Goal: Task Accomplishment & Management: Manage account settings

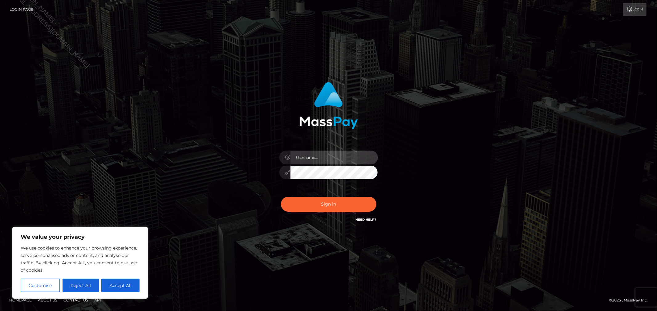
click at [352, 157] on input "text" at bounding box center [333, 158] width 87 height 14
type input "Allyssa"
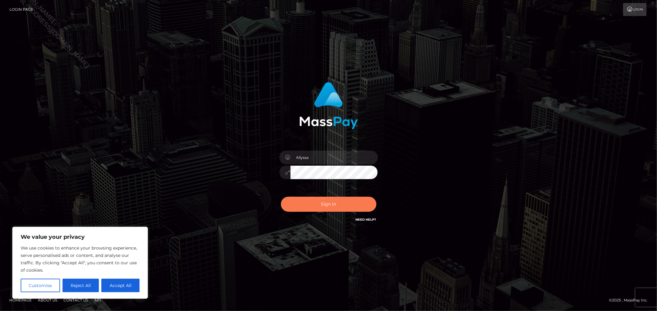
click at [313, 211] on button "Sign in" at bounding box center [328, 204] width 95 height 15
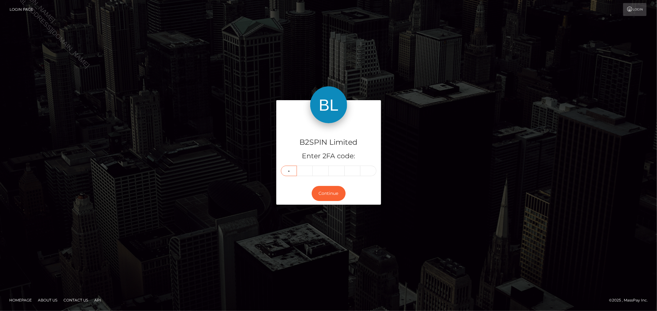
type input "5"
type input "1"
type input "8"
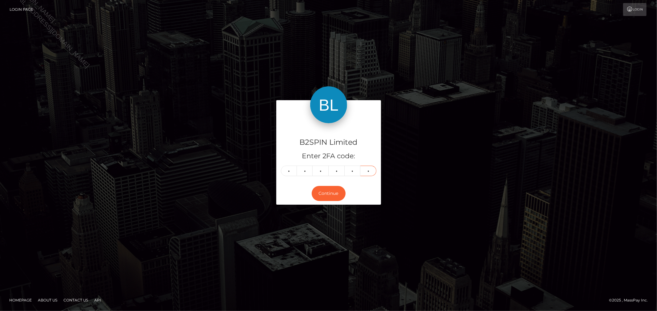
type input "2"
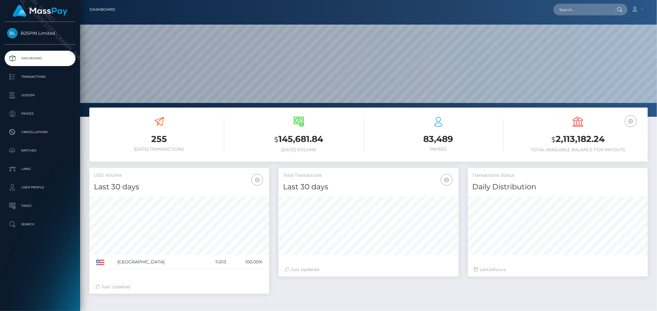
scroll to position [117, 576]
click at [592, 138] on h3 "$ 2,113,182.24" at bounding box center [577, 139] width 130 height 13
copy h3 "2,113,182.24"
click at [636, 8] on icon at bounding box center [634, 9] width 6 height 5
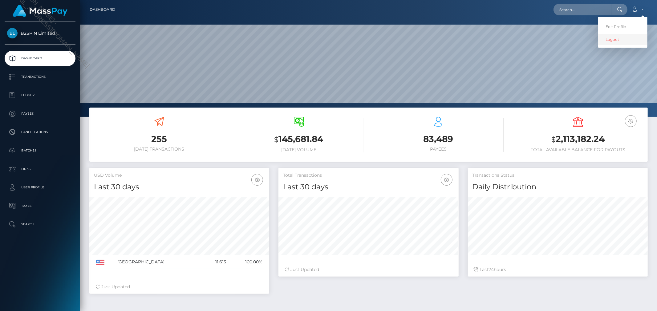
click at [618, 41] on link "Logout" at bounding box center [622, 39] width 49 height 11
